Goal: Information Seeking & Learning: Find specific fact

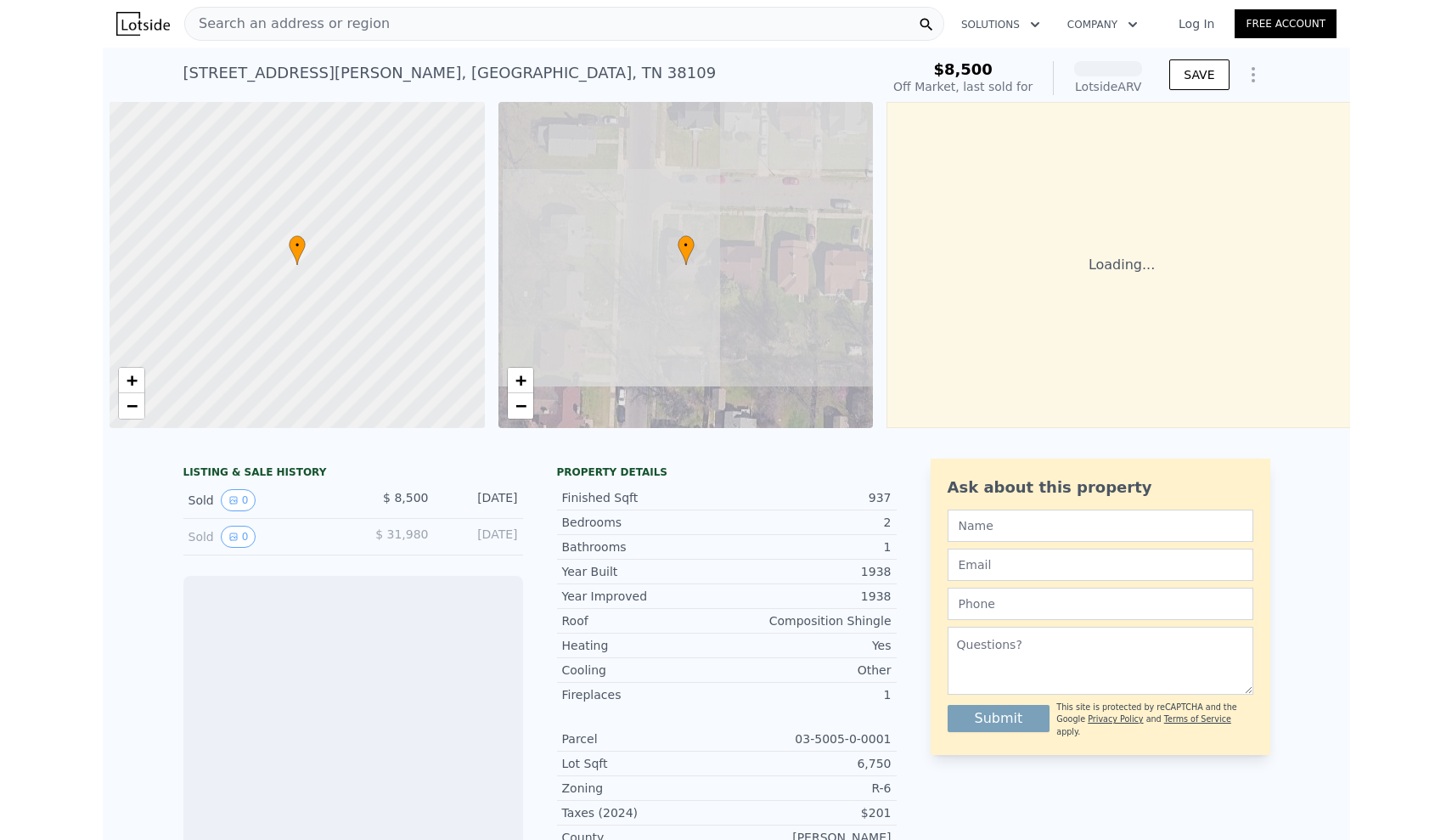
scroll to position [0, 7]
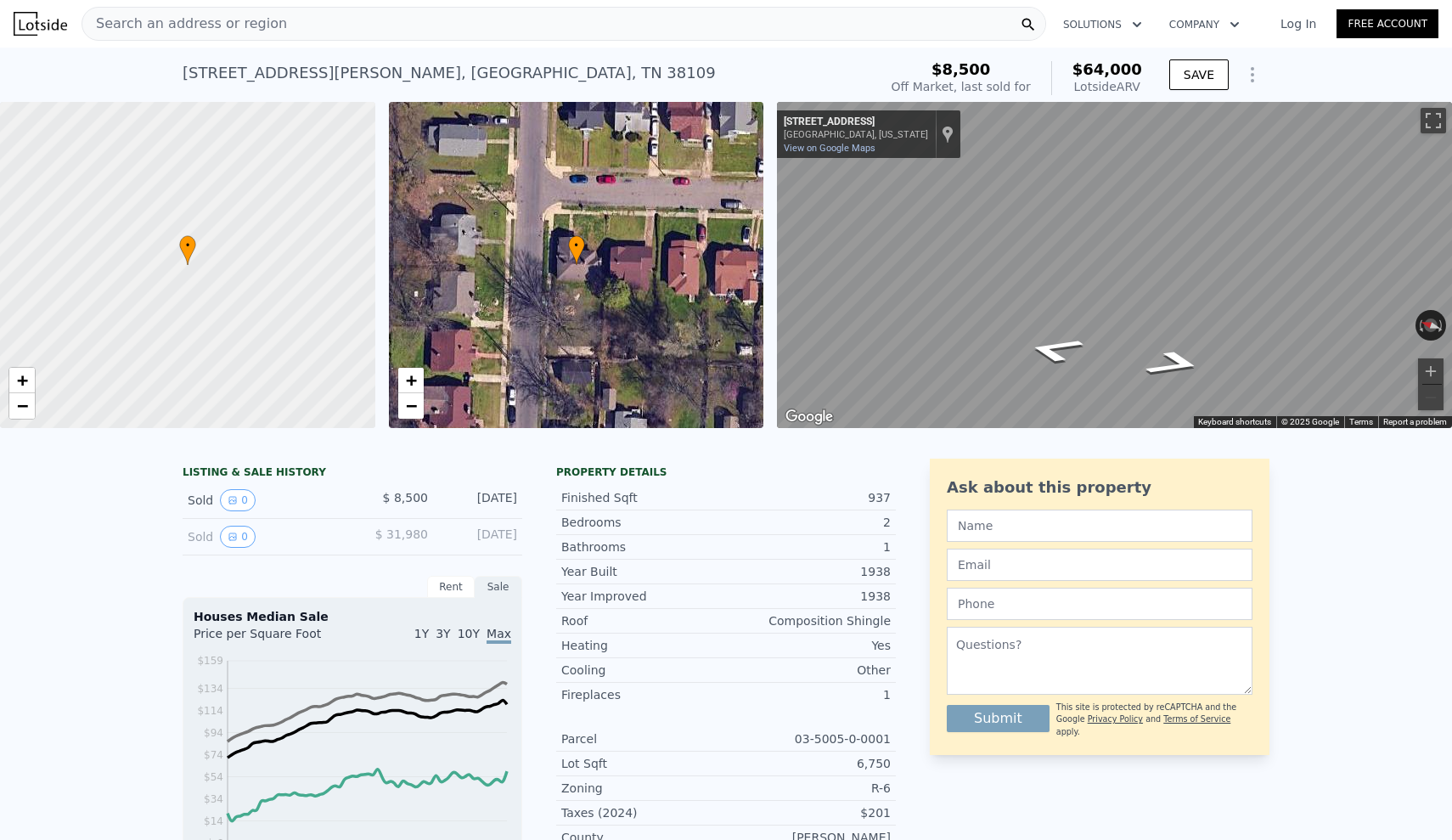
click at [215, 23] on span "Search an address or region" at bounding box center [185, 23] width 205 height 21
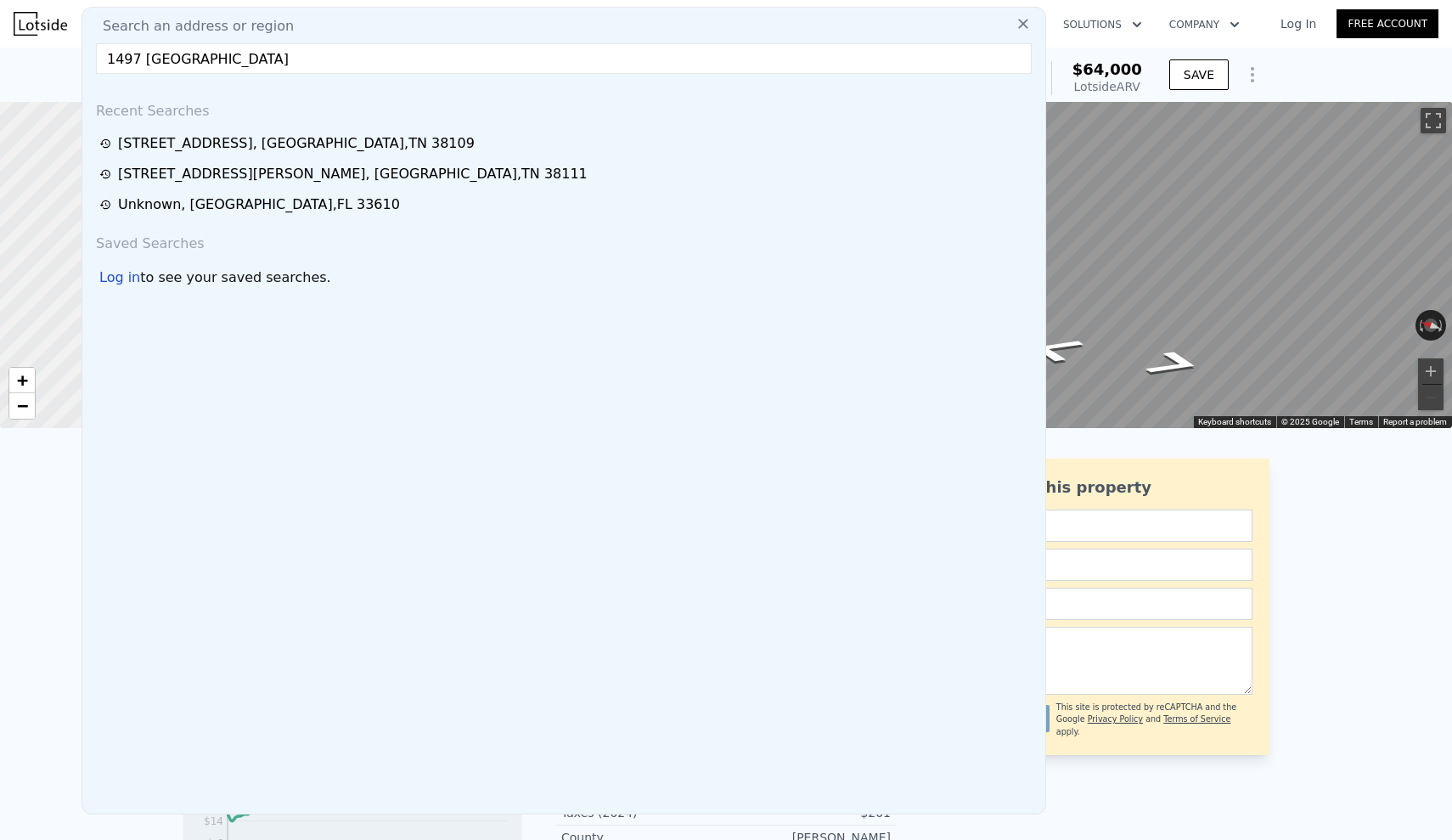
click at [204, 64] on input "1497 [GEOGRAPHIC_DATA]" at bounding box center [563, 58] width 936 height 31
paste input "[PERSON_NAME][GEOGRAPHIC_DATA]"
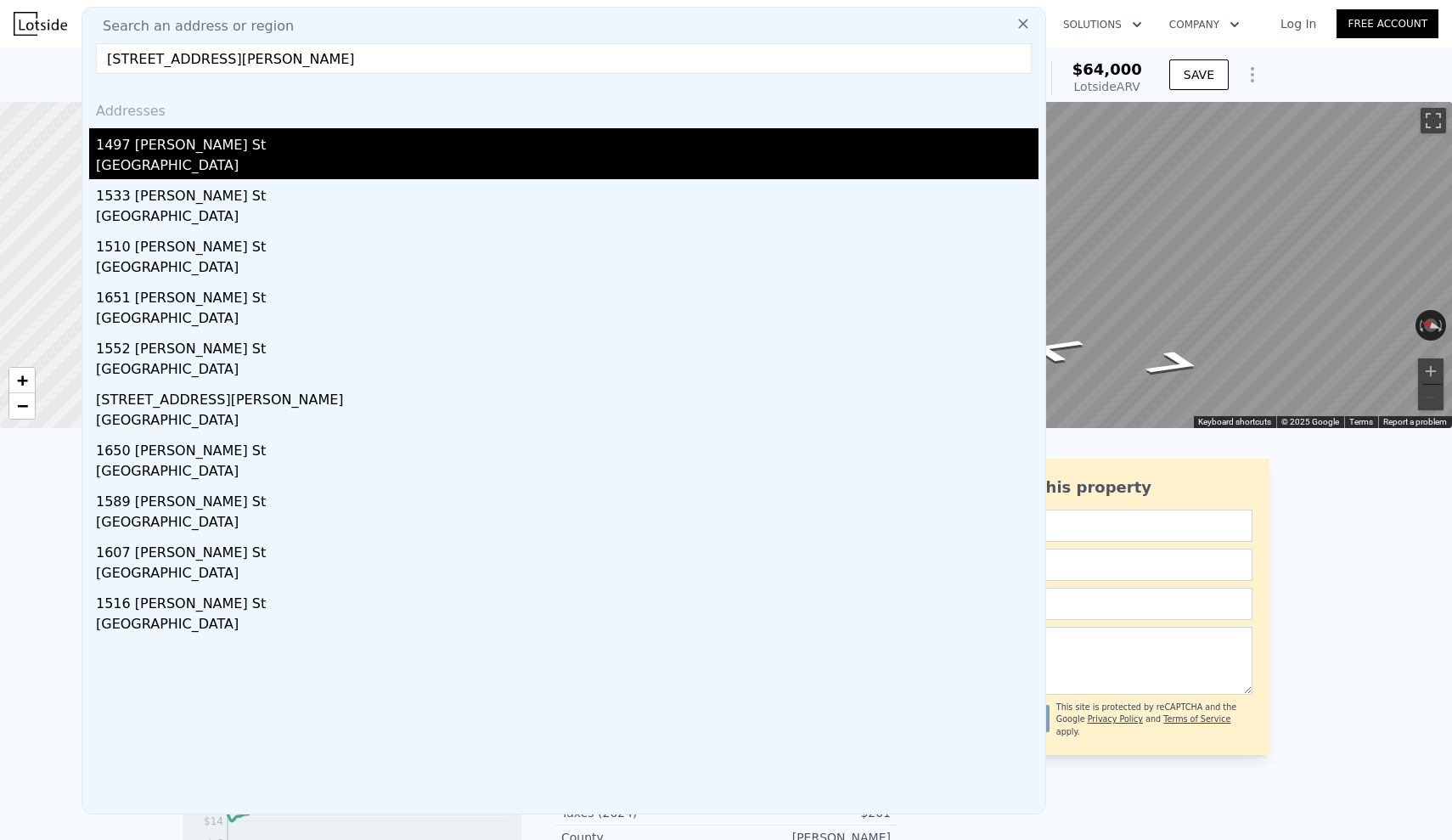
type input "[STREET_ADDRESS][PERSON_NAME]"
click at [195, 145] on div "1497 [PERSON_NAME] St" at bounding box center [567, 142] width 942 height 27
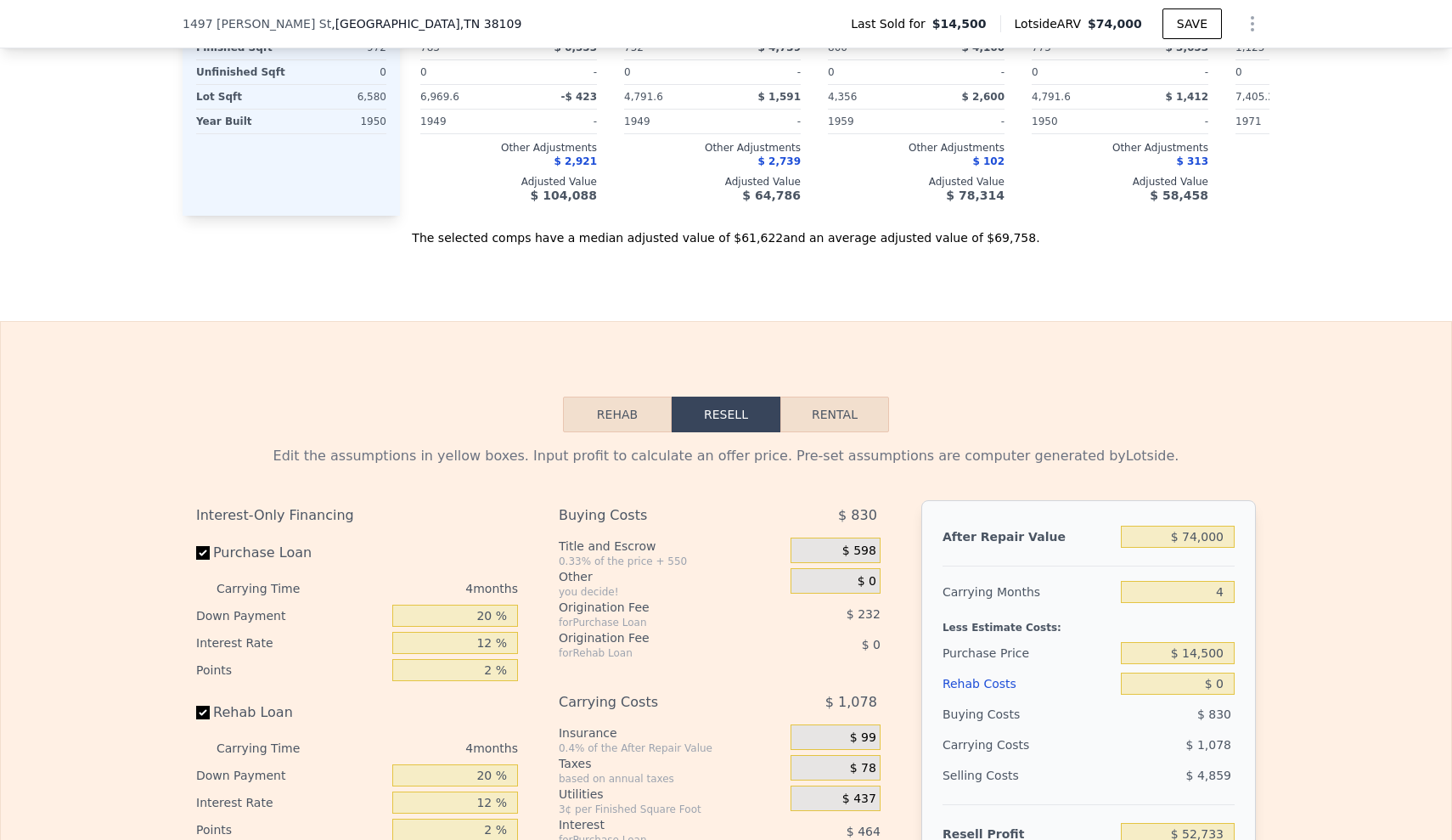
scroll to position [1829, 0]
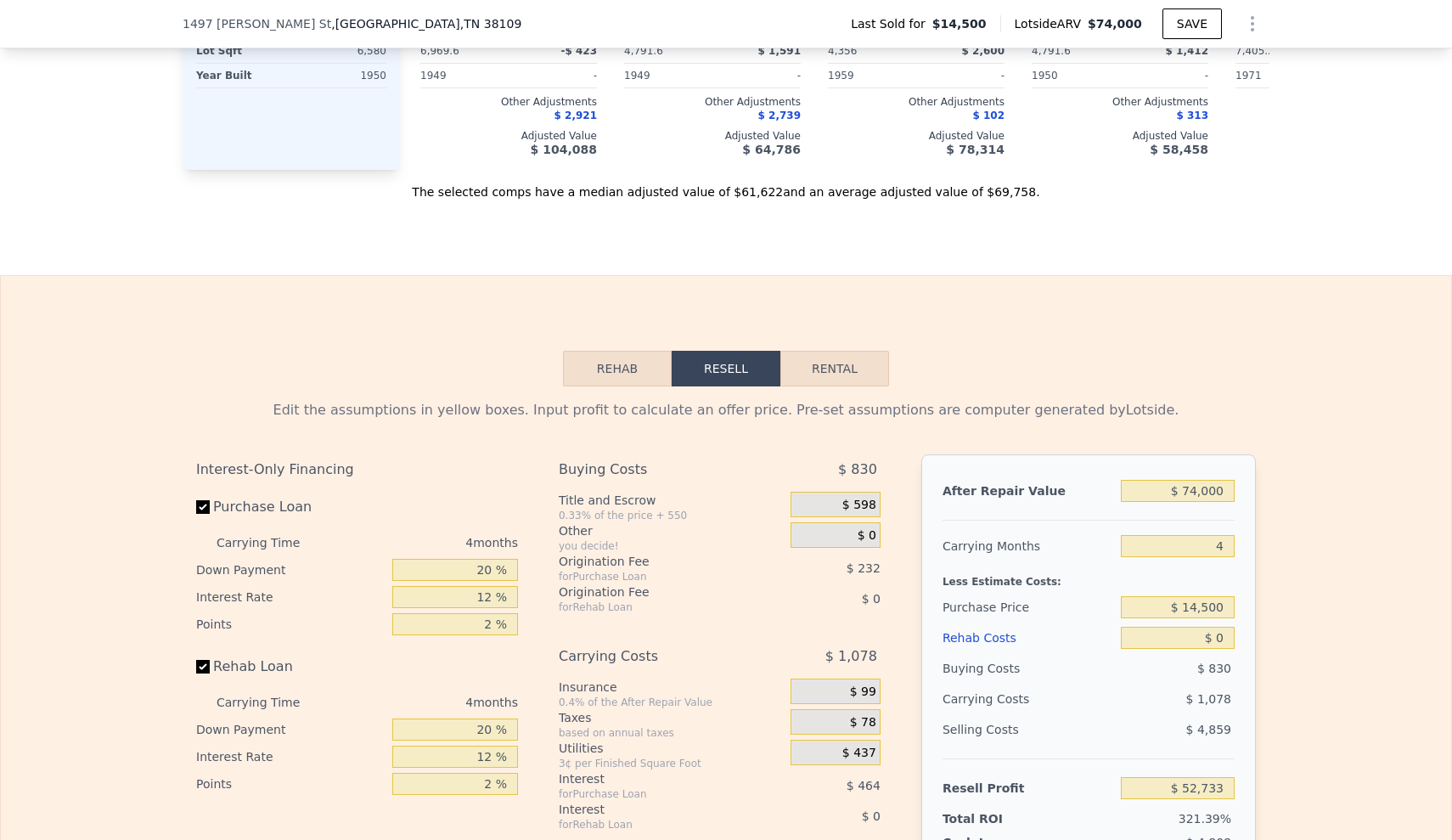
click at [605, 361] on button "Rehab" at bounding box center [618, 369] width 109 height 36
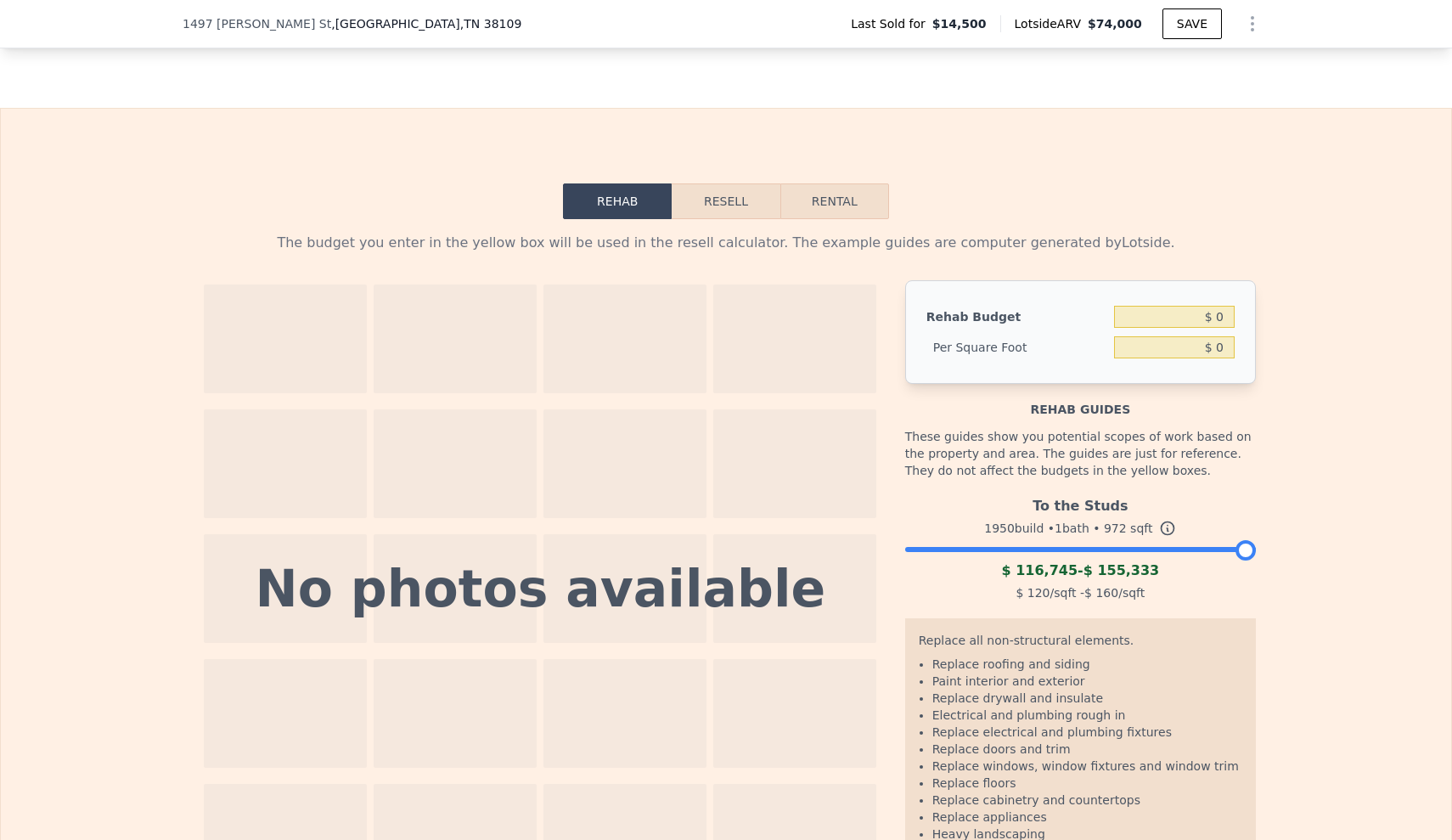
scroll to position [2054, 0]
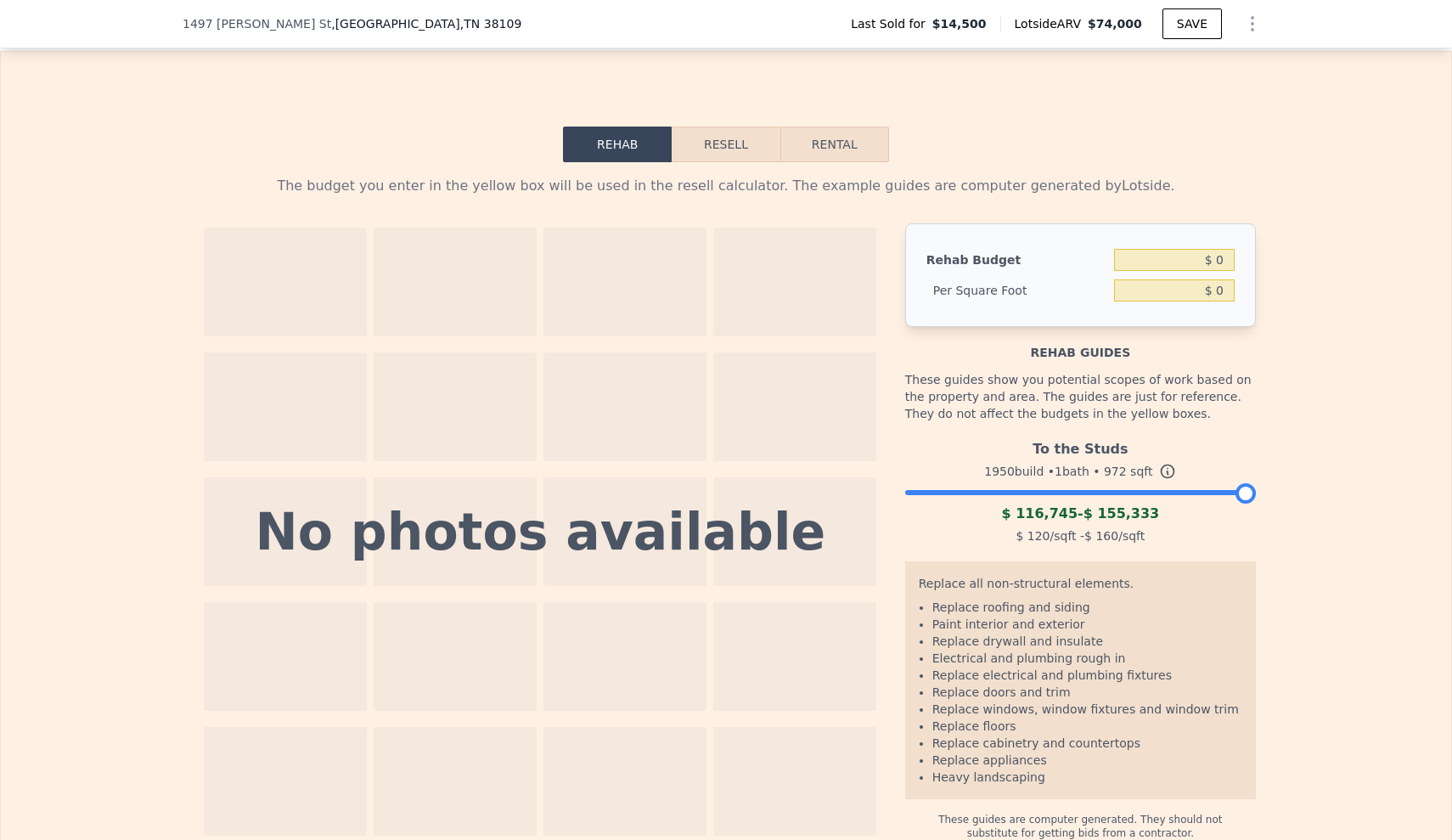
click at [744, 147] on button "Resell" at bounding box center [726, 145] width 108 height 36
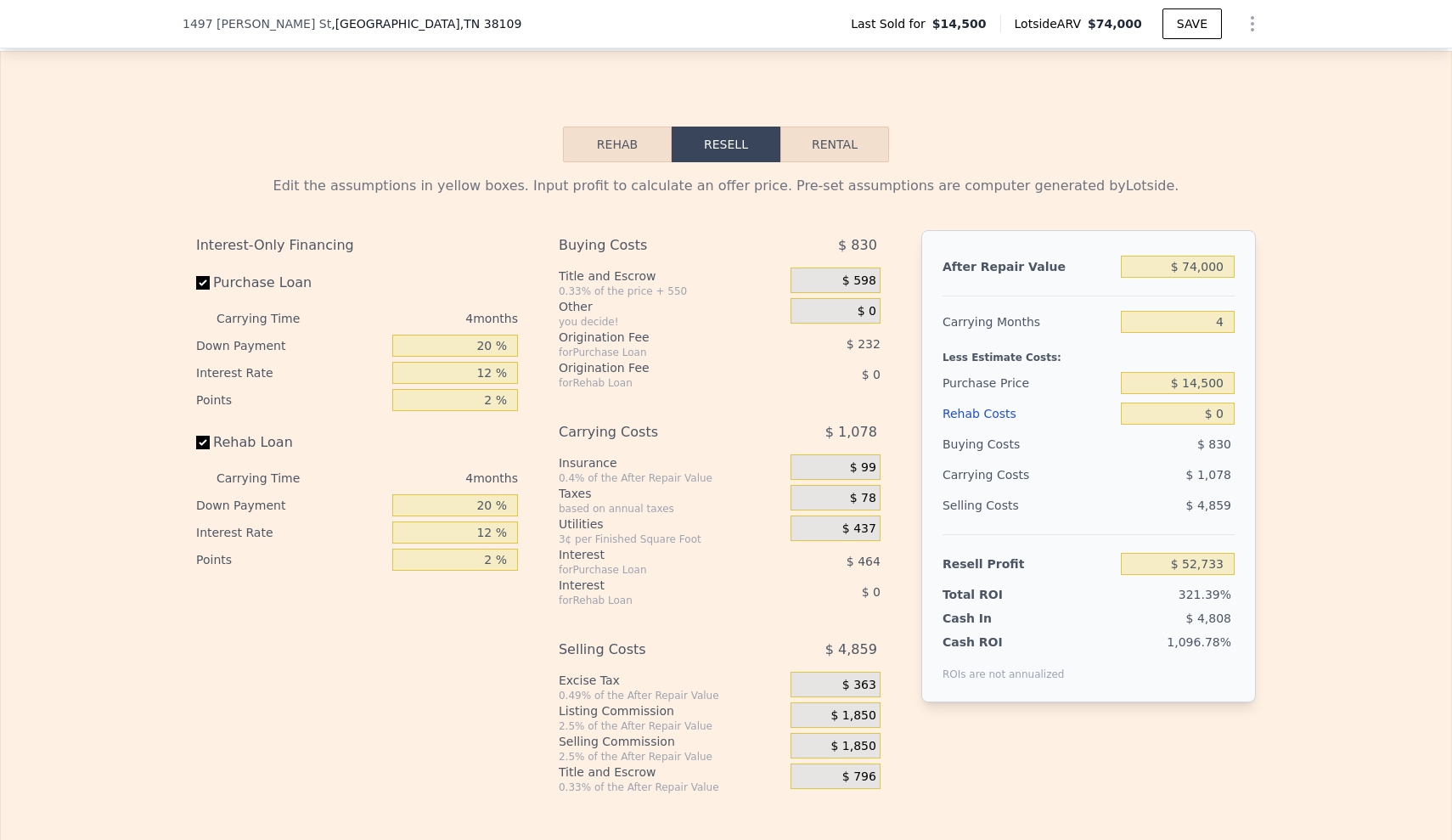
click at [836, 139] on button "Rental" at bounding box center [834, 145] width 109 height 36
select select "30"
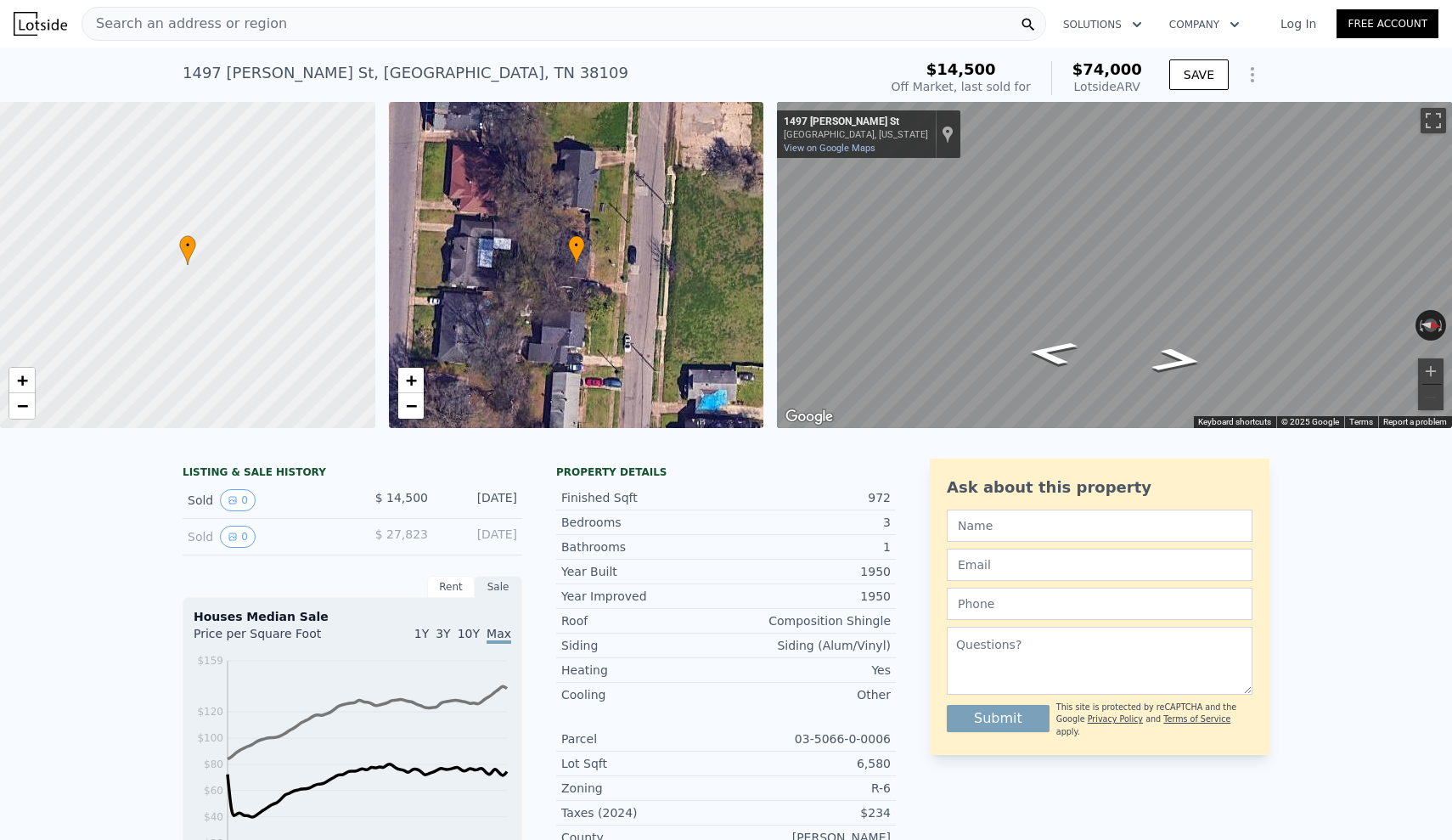
scroll to position [0, 0]
click at [196, 23] on span "Search an address or region" at bounding box center [185, 23] width 205 height 21
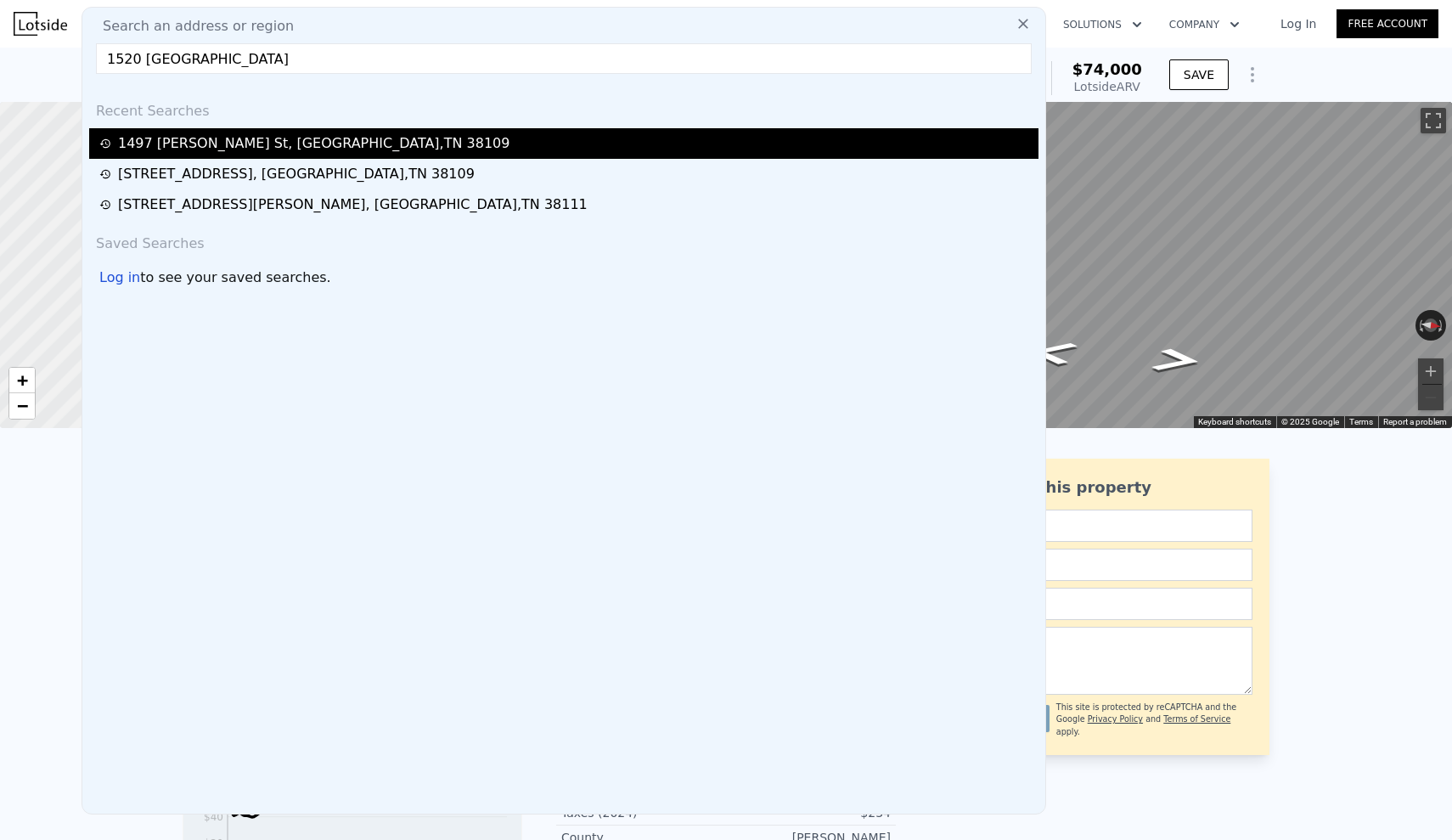
type input "1520 [GEOGRAPHIC_DATA]"
click at [155, 137] on div "[STREET_ADDRESS][PERSON_NAME]" at bounding box center [313, 144] width 391 height 21
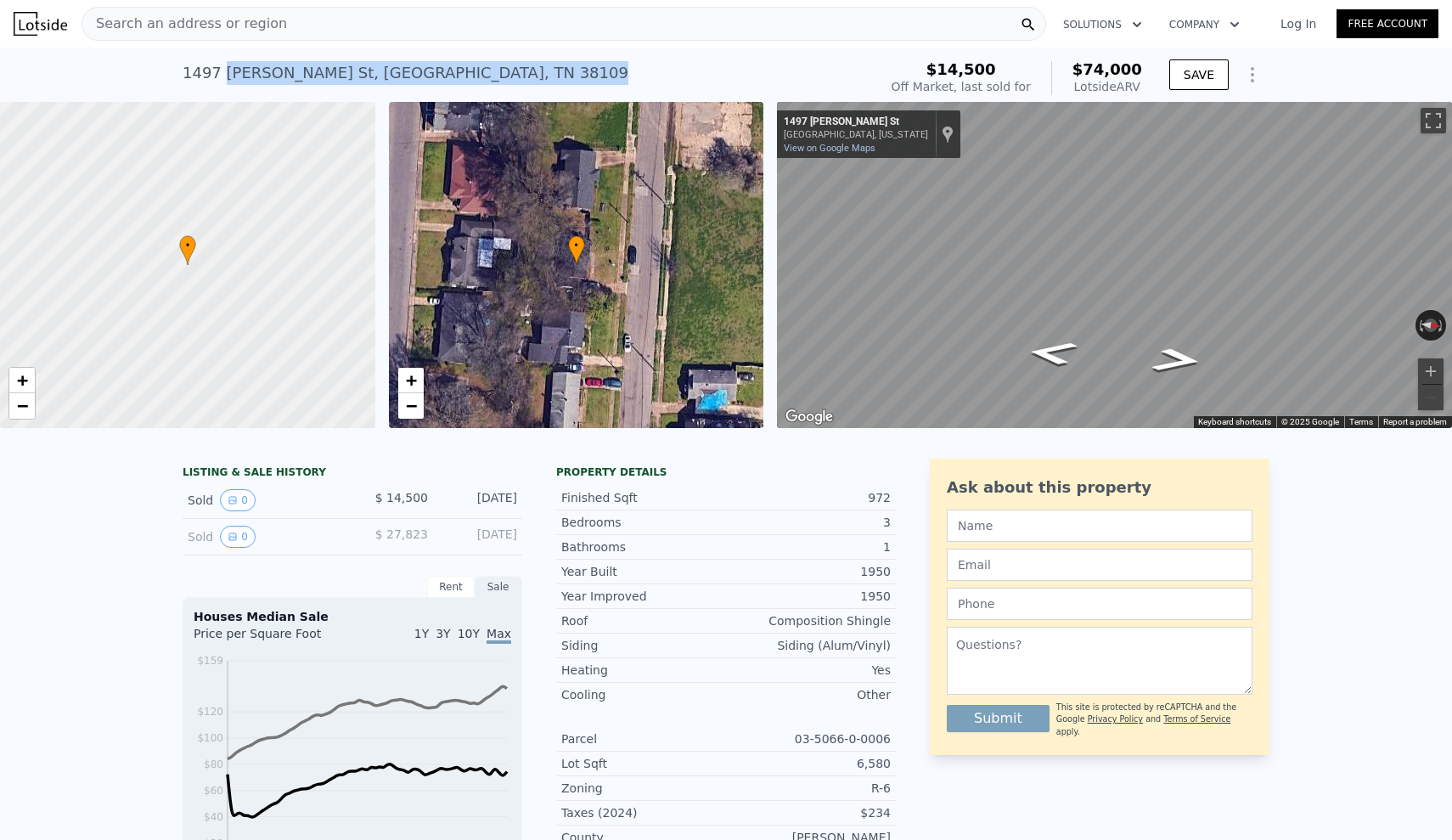
drag, startPoint x: 222, startPoint y: 73, endPoint x: 507, endPoint y: 69, distance: 285.0
click at [507, 69] on div "[STREET_ADDRESS][PERSON_NAME] Sold [DATE] for $14,500 (~ARV $74k )" at bounding box center [527, 78] width 689 height 48
copy div "[PERSON_NAME][GEOGRAPHIC_DATA] Sold [DATE] for $14,500 (~ARV $74k )"
click at [206, 23] on span "Search an address or region" at bounding box center [185, 23] width 205 height 21
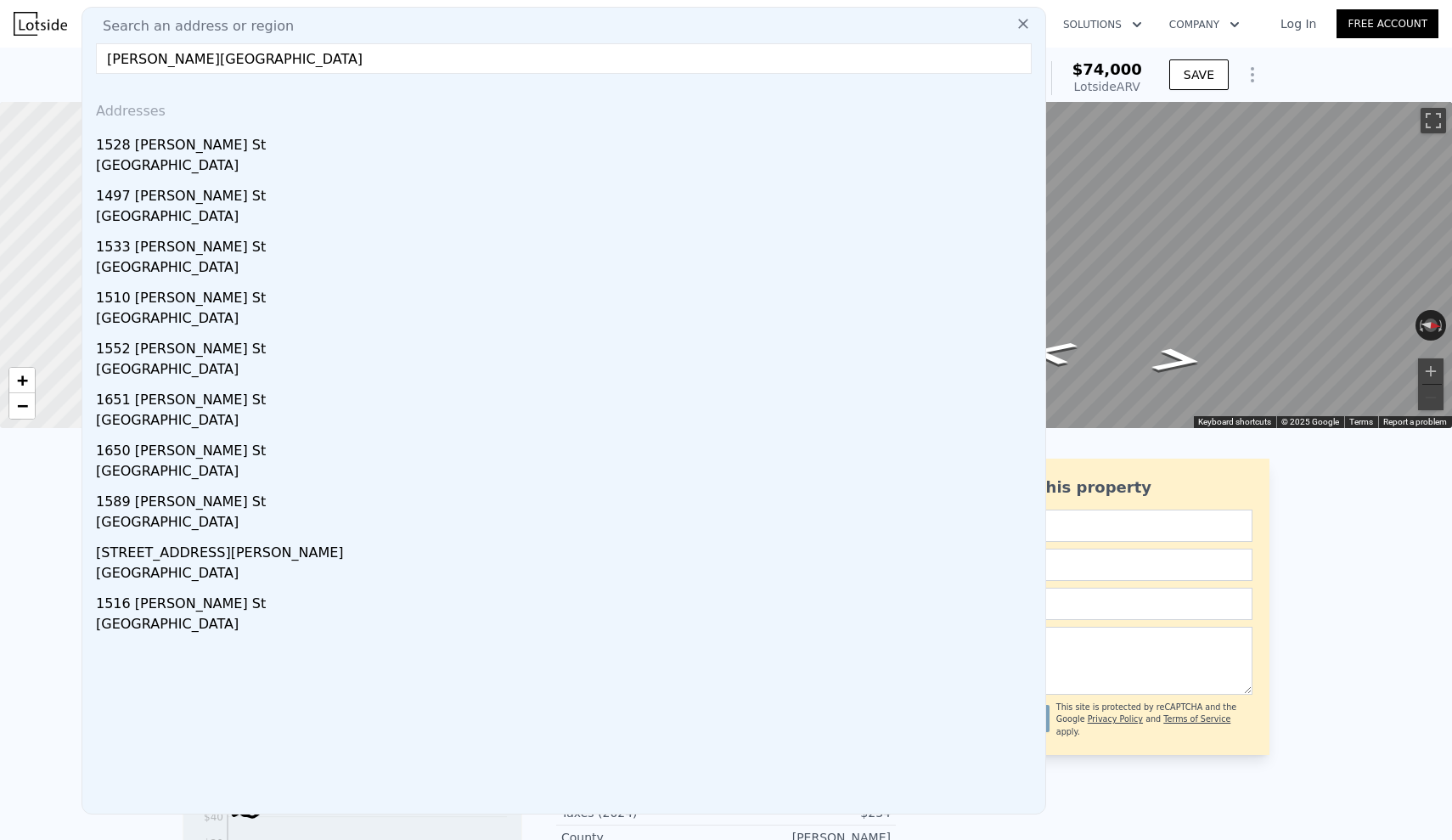
click at [108, 60] on input "[PERSON_NAME][GEOGRAPHIC_DATA]" at bounding box center [563, 58] width 936 height 31
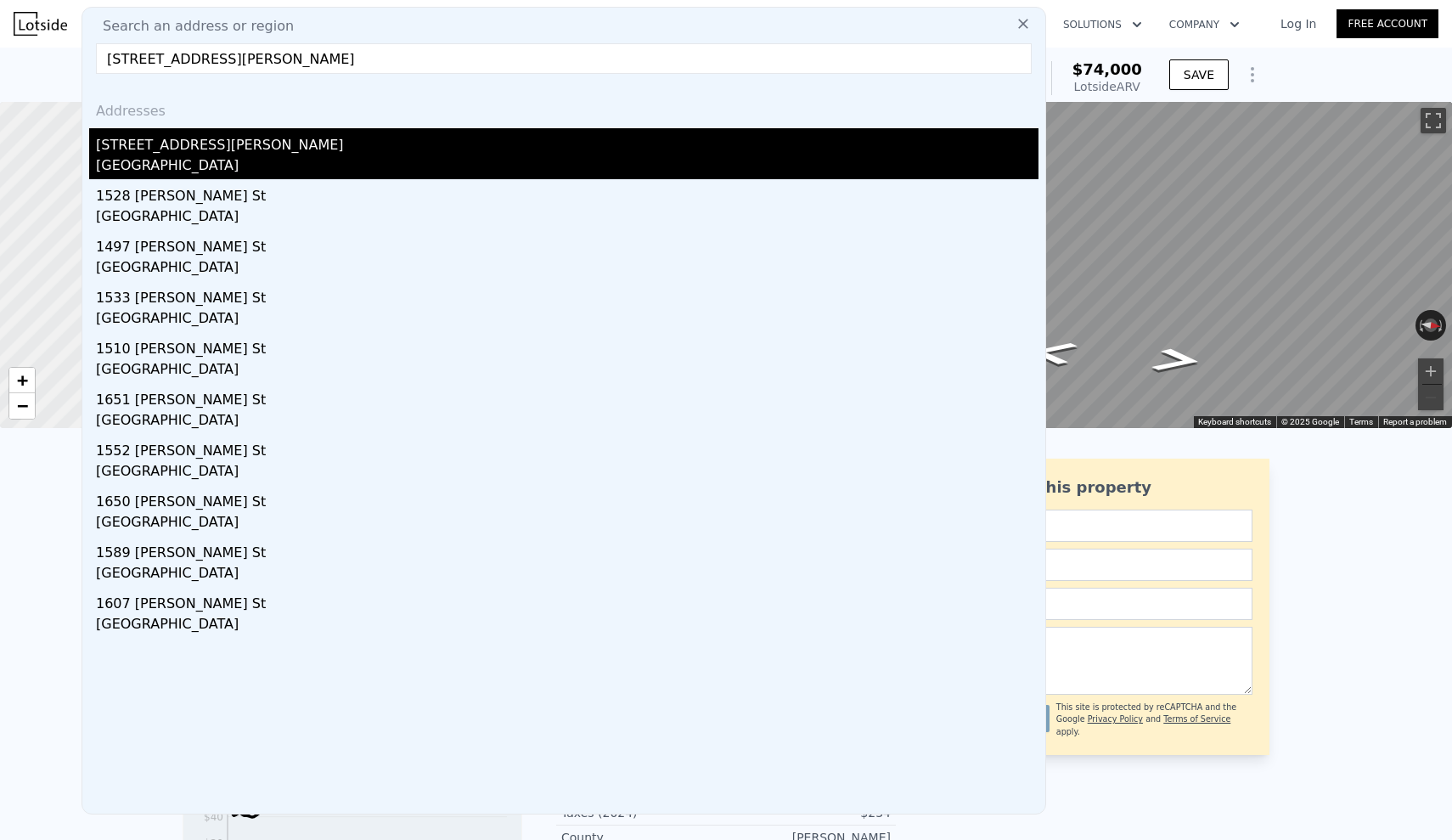
type input "[STREET_ADDRESS][PERSON_NAME]"
click at [119, 146] on div "[STREET_ADDRESS][PERSON_NAME]" at bounding box center [567, 142] width 942 height 27
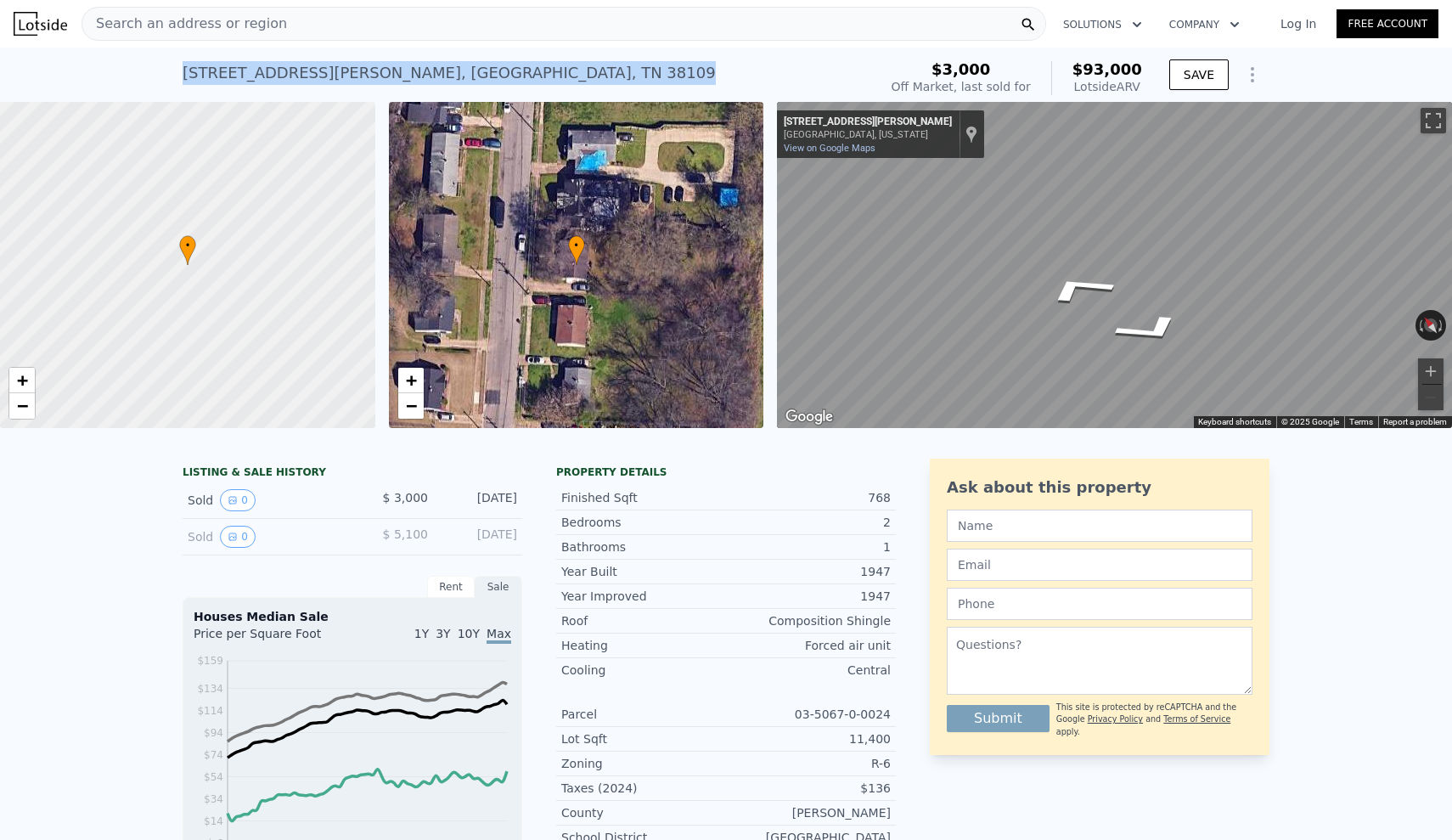
drag, startPoint x: 179, startPoint y: 71, endPoint x: 459, endPoint y: 65, distance: 280.1
click at [459, 65] on div "[STREET_ADDRESS][PERSON_NAME] Sold [DATE] for $3k (~ARV $93k ) $3,000 Off Marke…" at bounding box center [726, 75] width 1452 height 54
copy div "[STREET_ADDRESS][PERSON_NAME] Sold [DATE] for $3k (~ARV $93k )"
